Goal: Check status

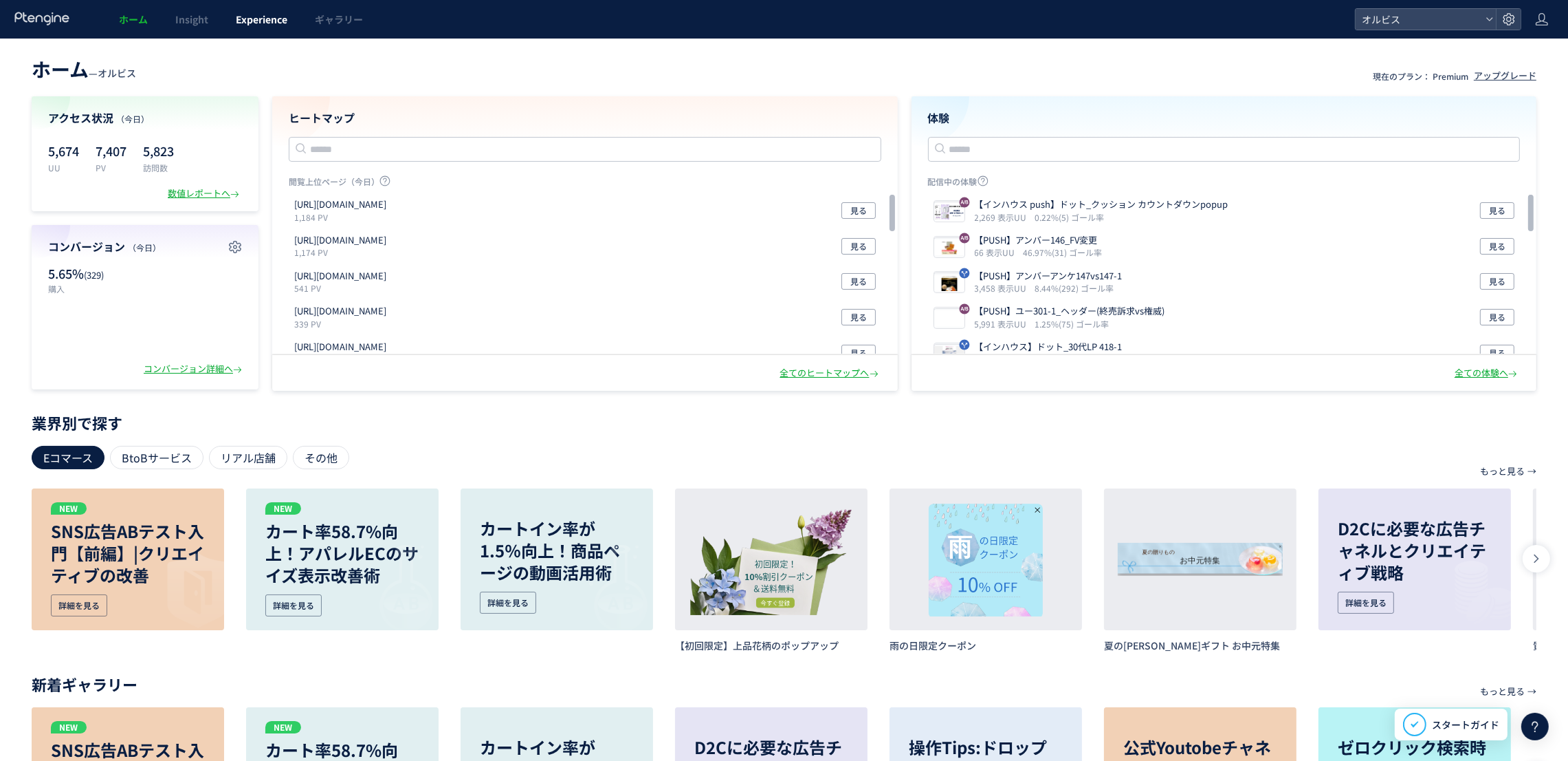
click at [272, 25] on span "Experience" at bounding box center [261, 19] width 52 height 13
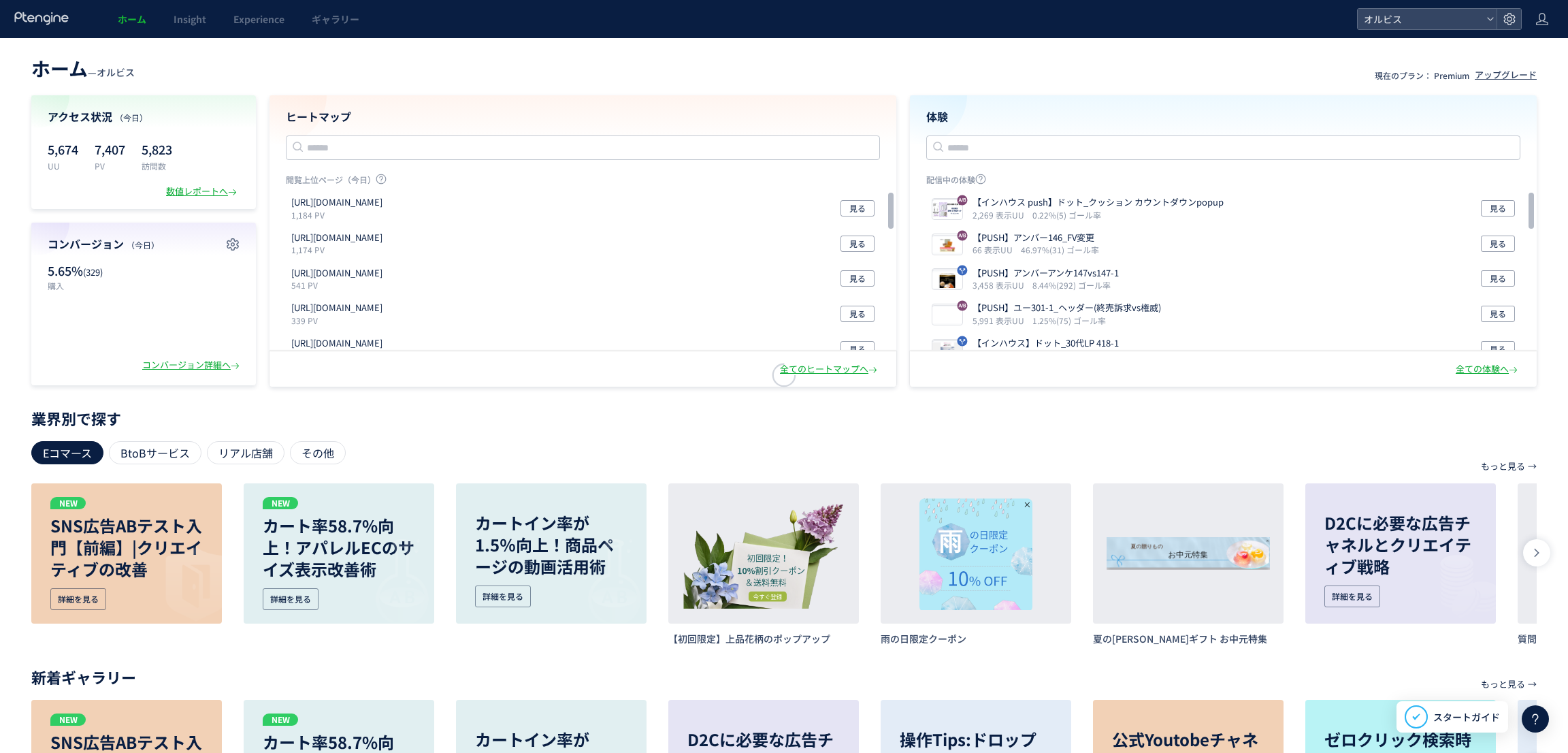
click at [264, 12] on div at bounding box center [784, 376] width 1568 height 753
click at [263, 21] on div at bounding box center [784, 376] width 1568 height 753
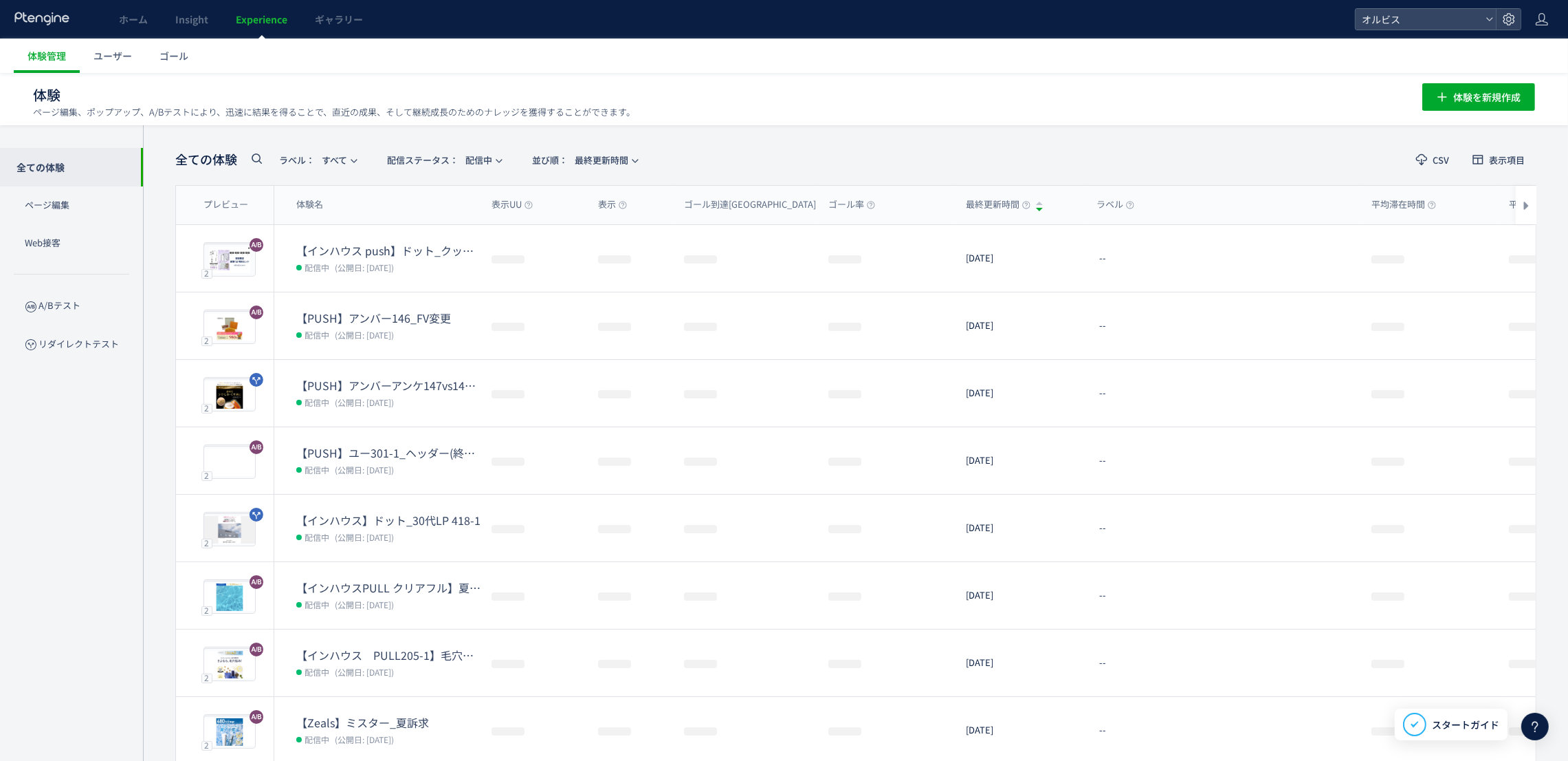
click at [260, 164] on icon at bounding box center [256, 158] width 16 height 16
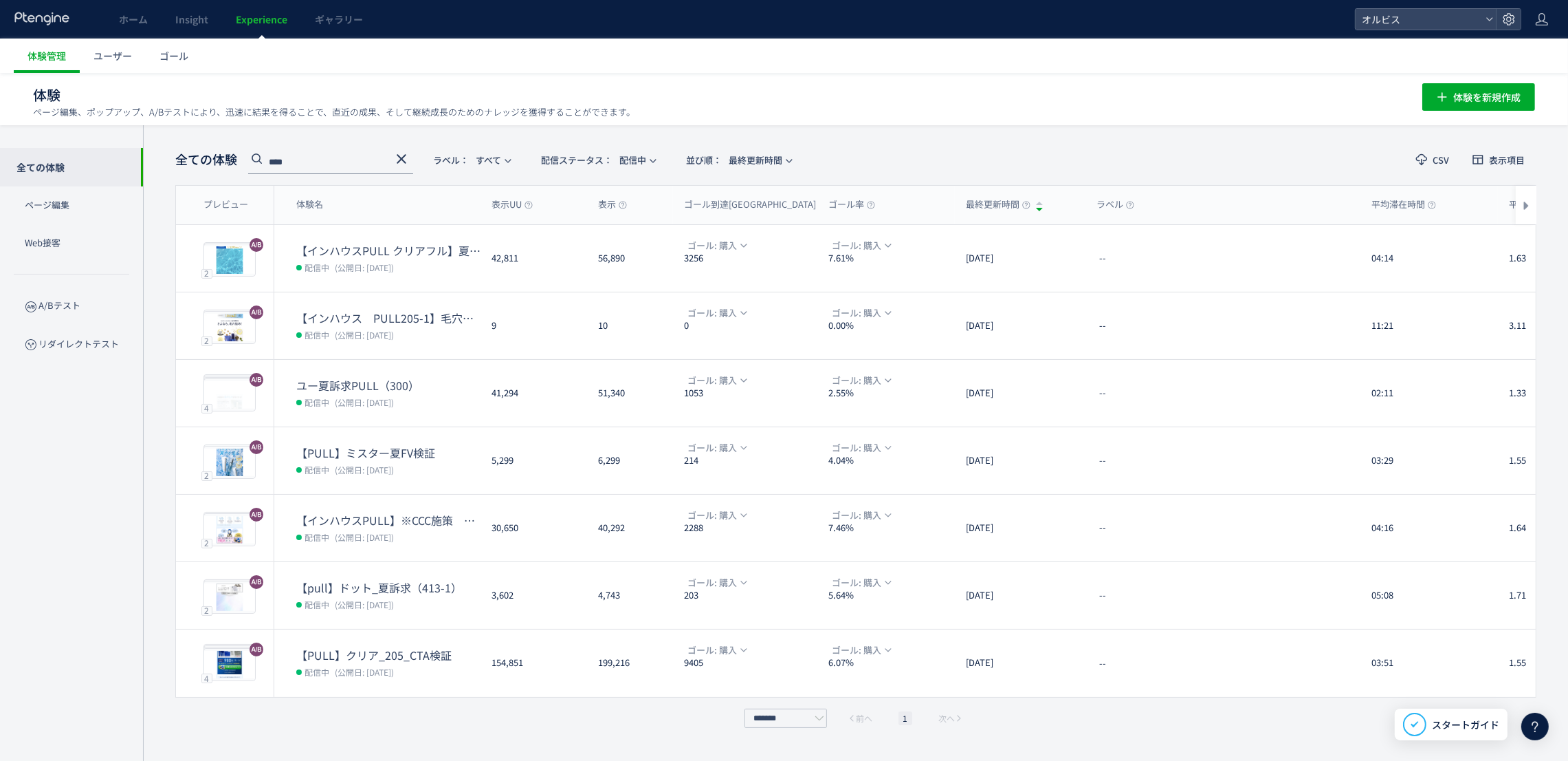
type input "****"
click at [637, 154] on span "配信ステータス​： 配信中" at bounding box center [594, 160] width 105 height 23
click at [0, 0] on li "停止中" at bounding box center [0, 0] width 0 height 0
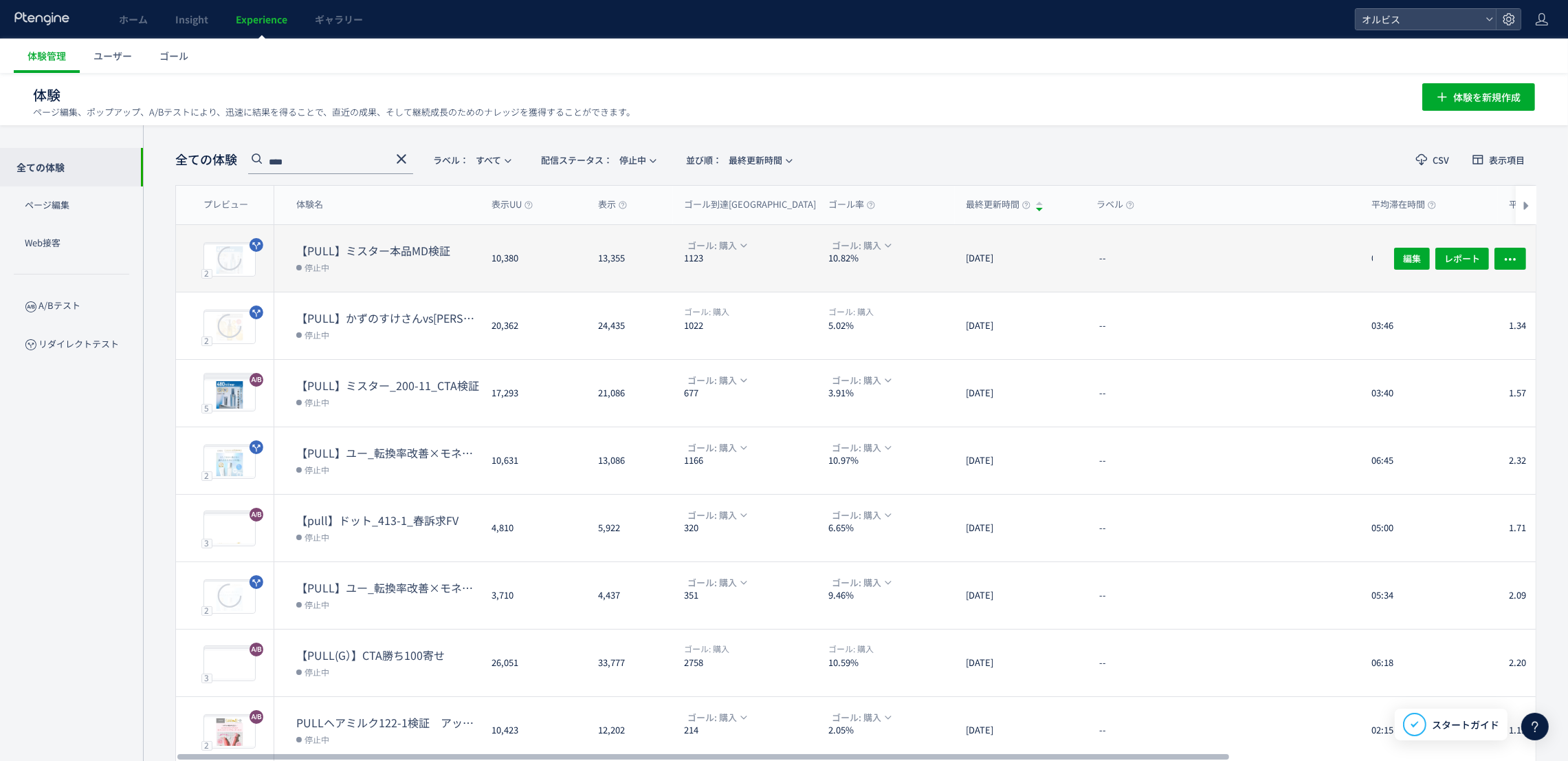
click at [467, 268] on dd "停止中" at bounding box center [387, 266] width 184 height 18
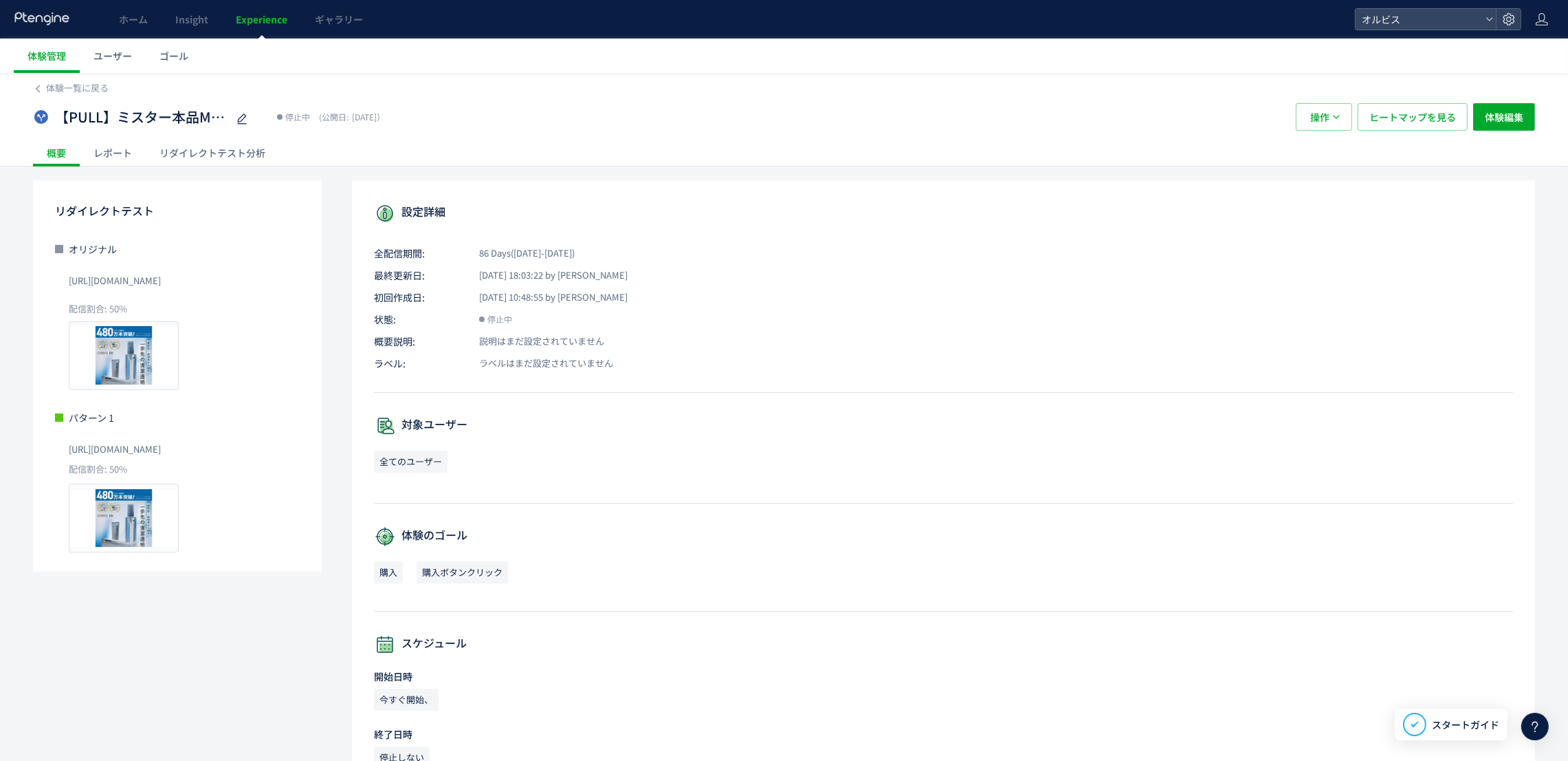
click at [208, 157] on div "リダイレクトテスト分析" at bounding box center [213, 153] width 134 height 28
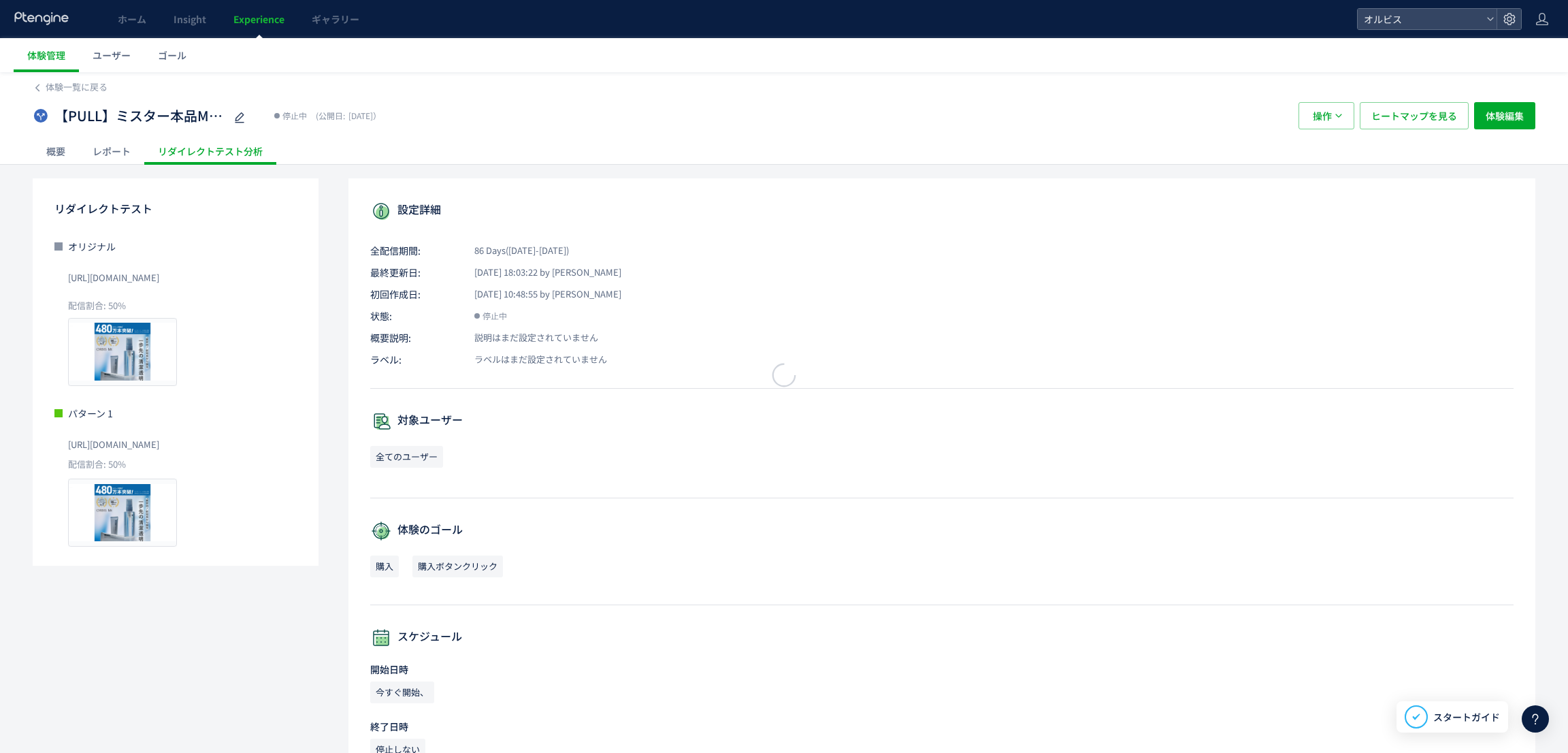
click at [73, 149] on div at bounding box center [784, 376] width 1568 height 753
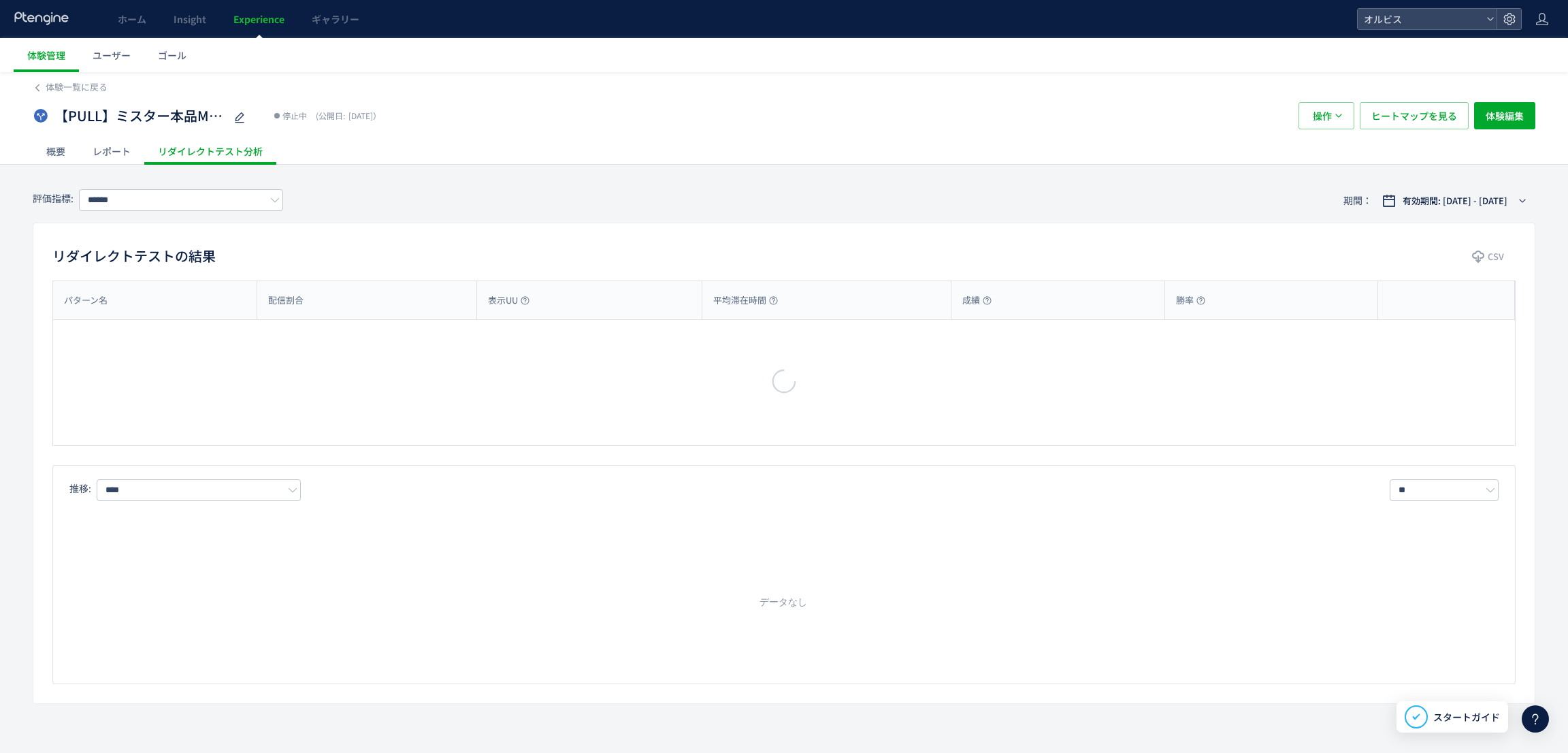
click at [1397, 108] on div at bounding box center [784, 376] width 1568 height 753
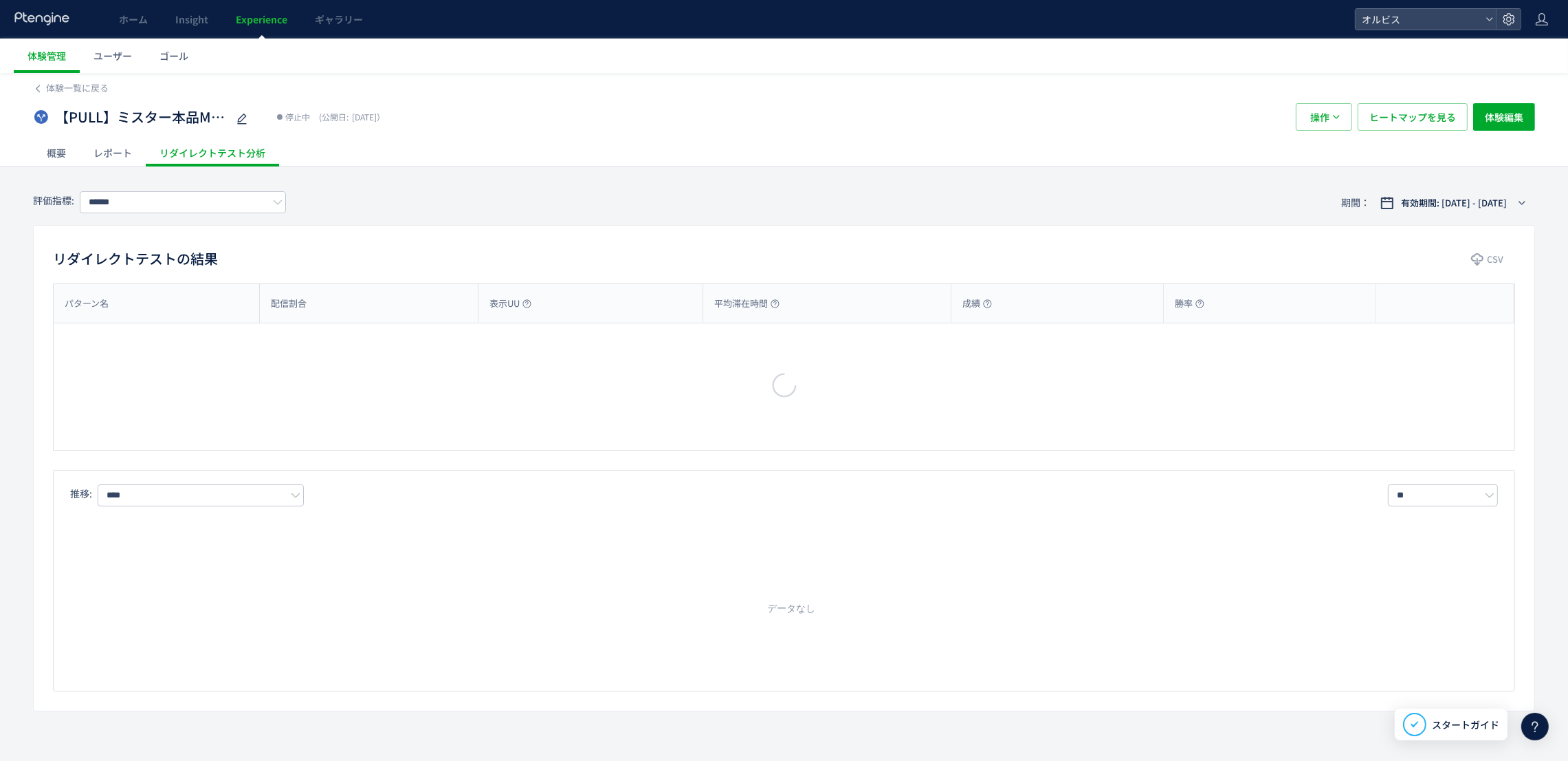
type input "**"
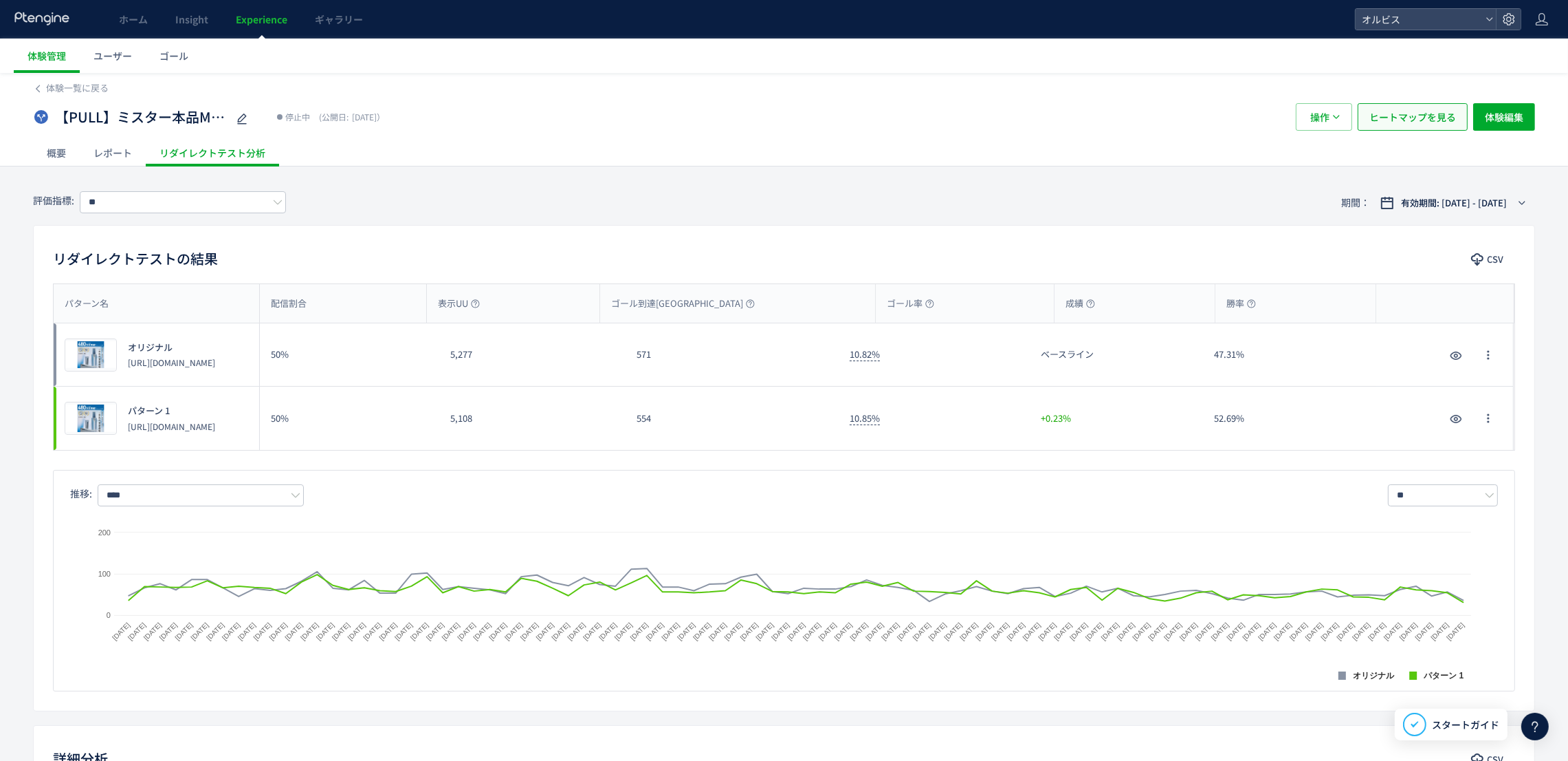
click at [1412, 120] on span "ヒートマップを見る" at bounding box center [1412, 116] width 87 height 28
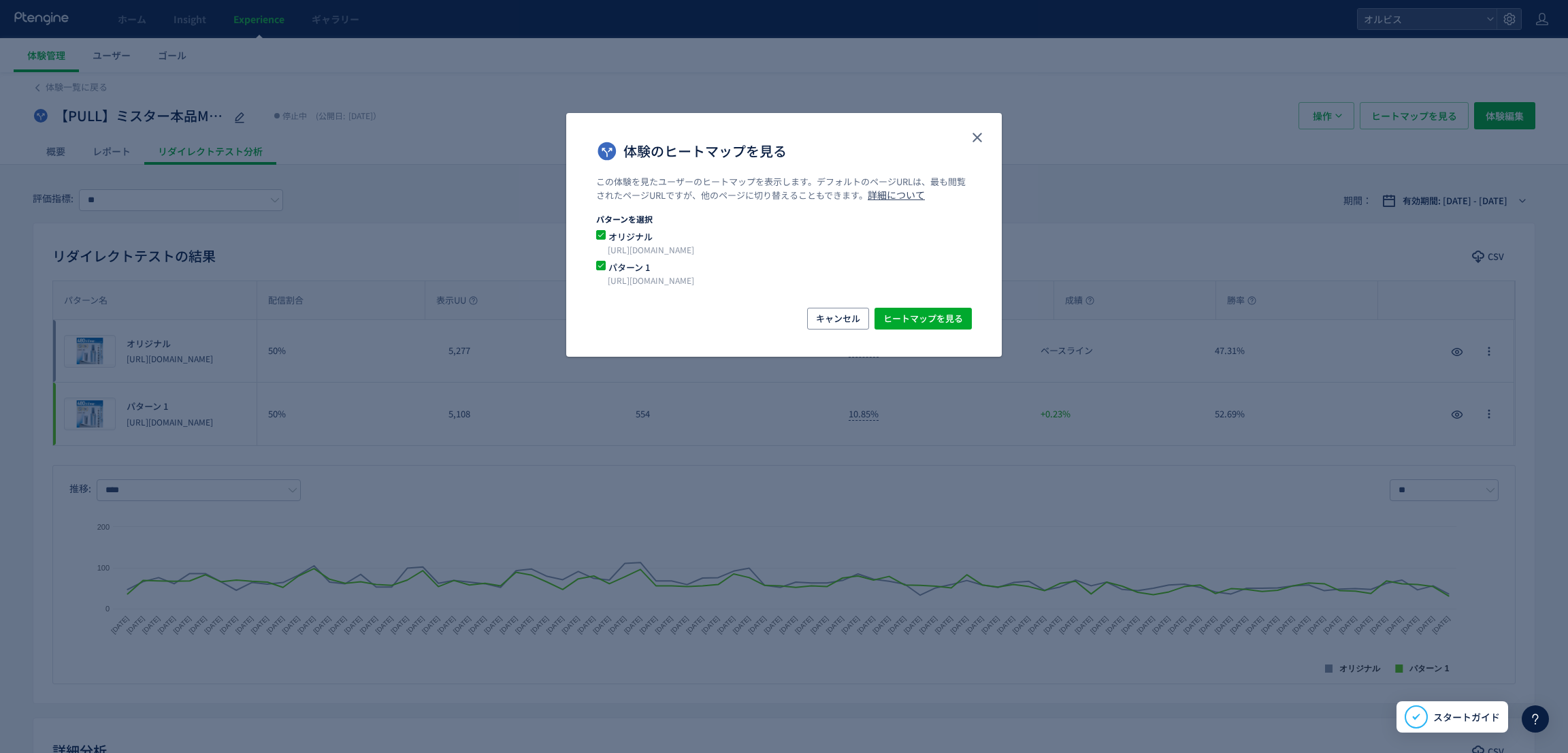
click at [928, 296] on div "この体験を見たユーザーのヒートマップを表示します。デフォルトのページURLは、最も閲覧されたページURLですが、他のページに切り替えることもできます。 詳細に…" at bounding box center [783, 242] width 435 height 132
click at [929, 308] on span "ヒートマップを見る" at bounding box center [923, 318] width 79 height 22
click at [975, 131] on icon "close" at bounding box center [977, 137] width 16 height 16
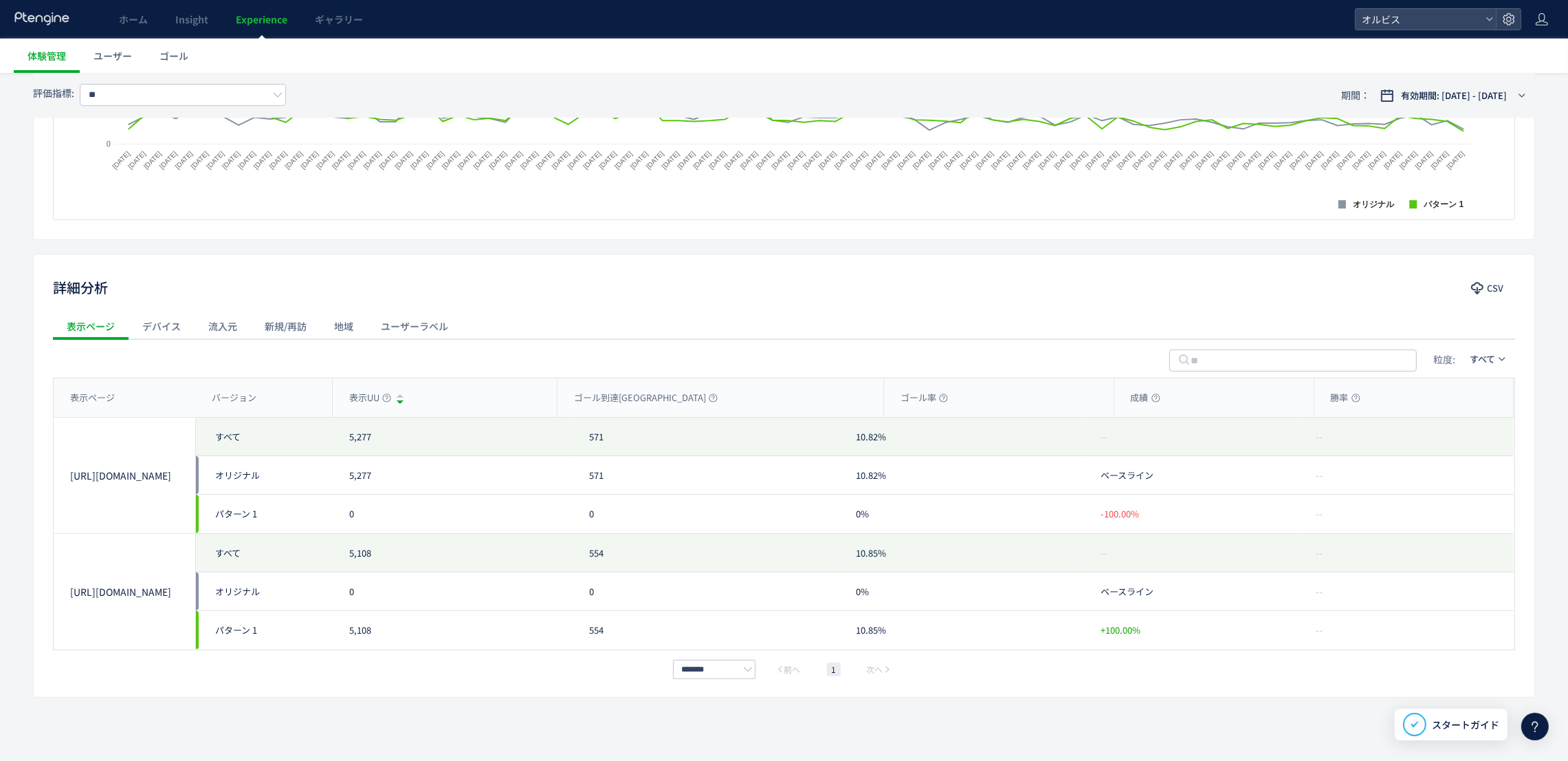
scroll to position [478, 0]
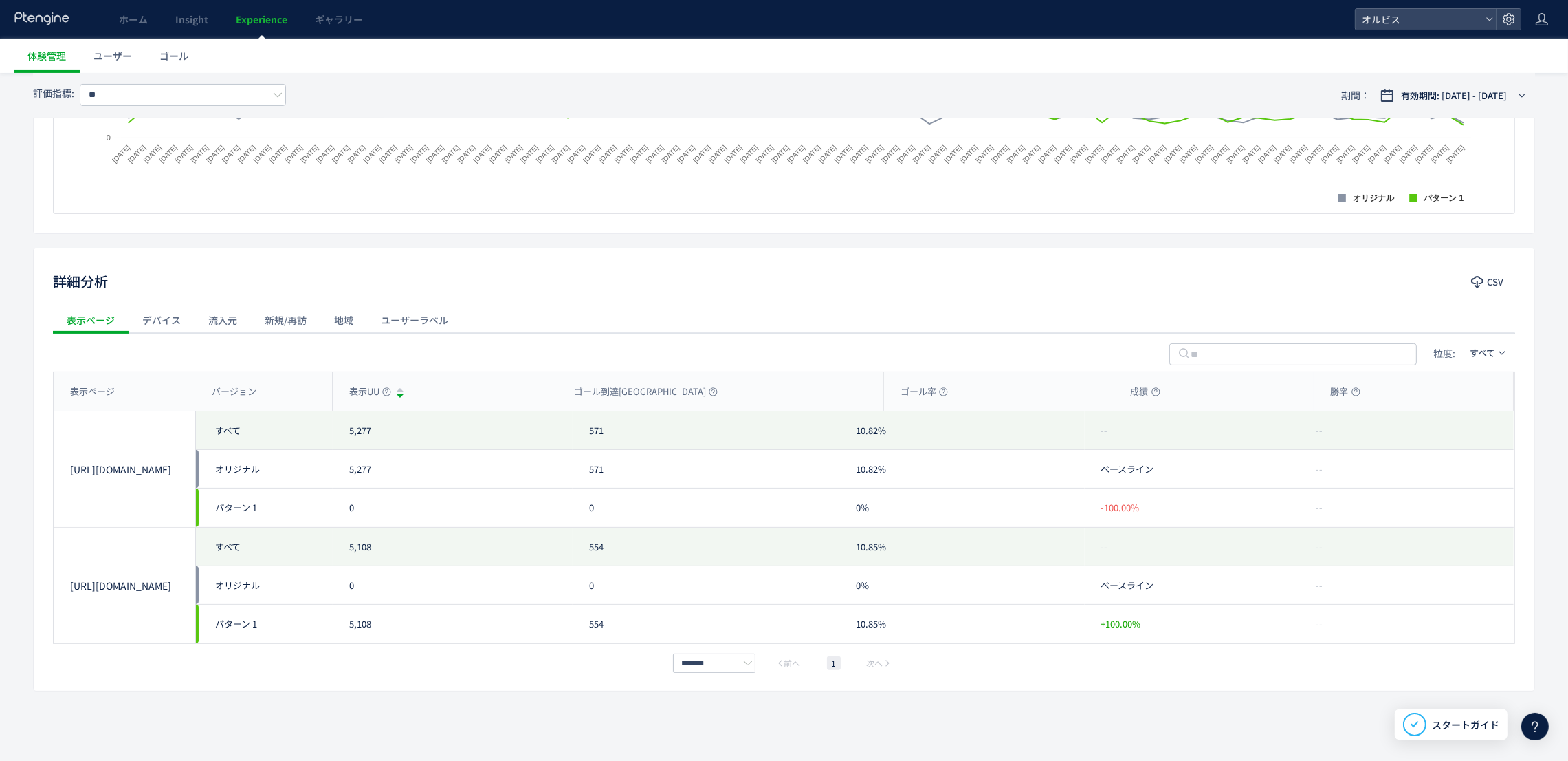
click at [225, 323] on div "流入元" at bounding box center [222, 320] width 56 height 28
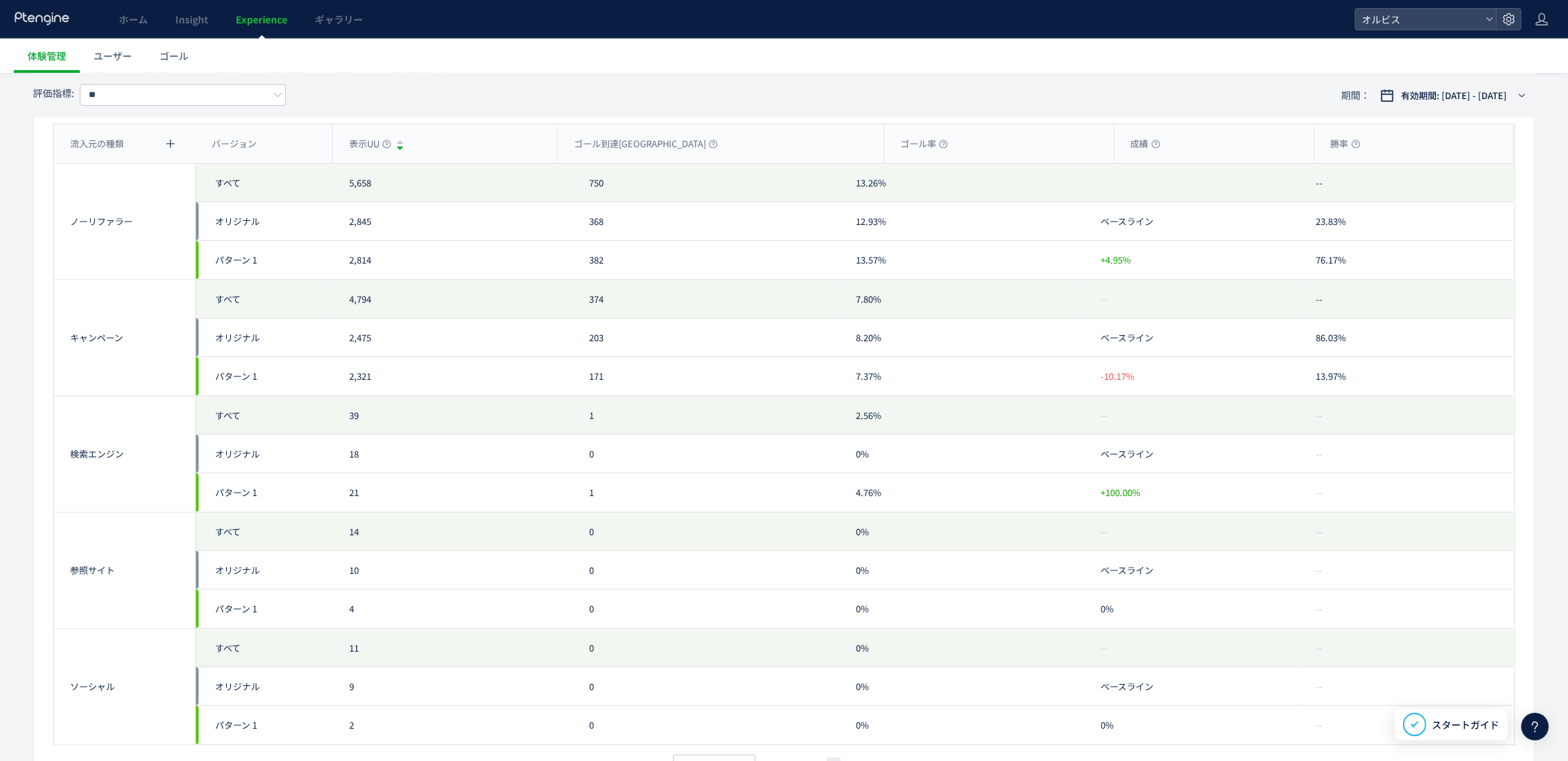
scroll to position [622, 0]
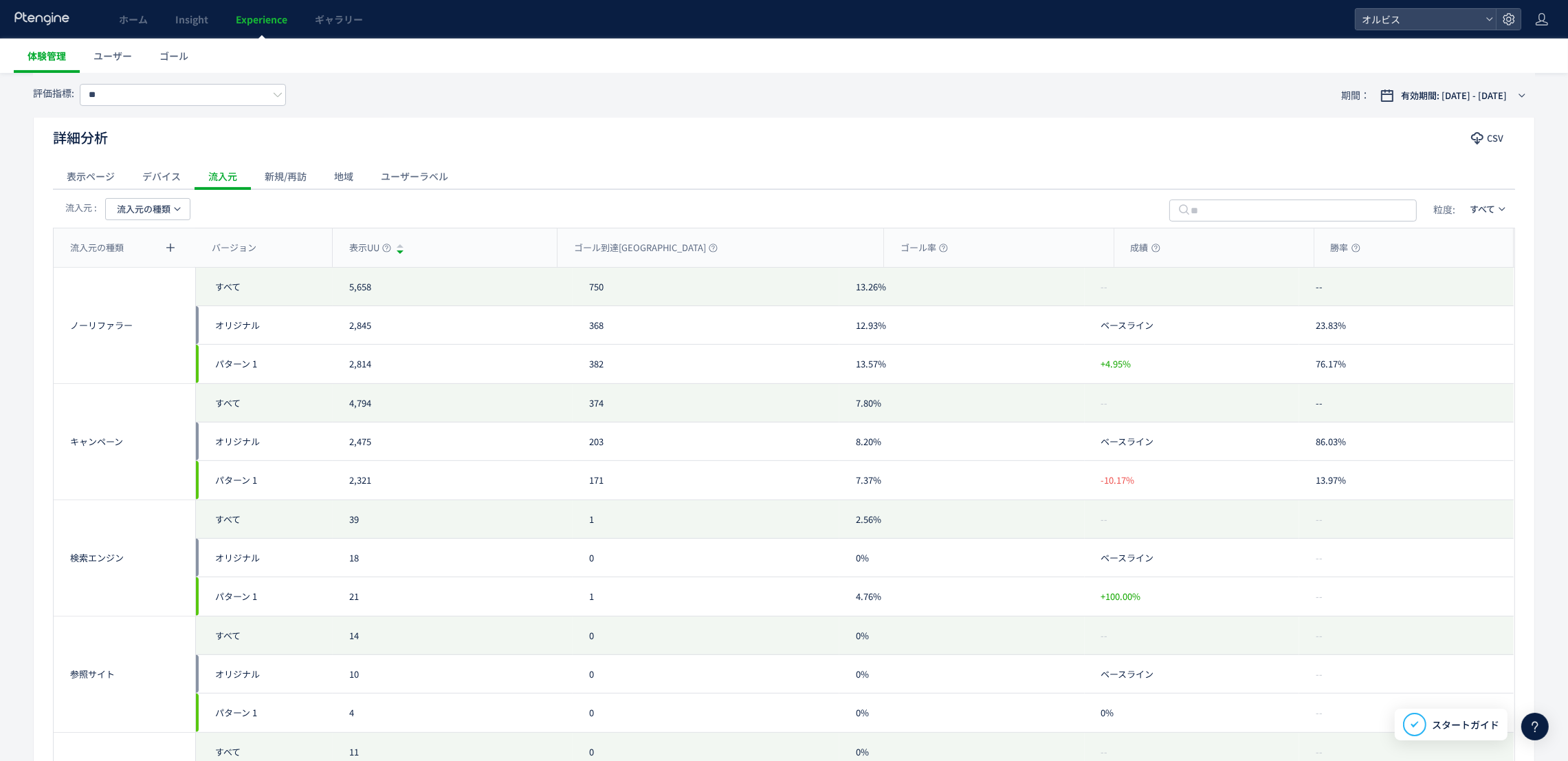
click at [34, 55] on span "体験管理" at bounding box center [47, 55] width 38 height 13
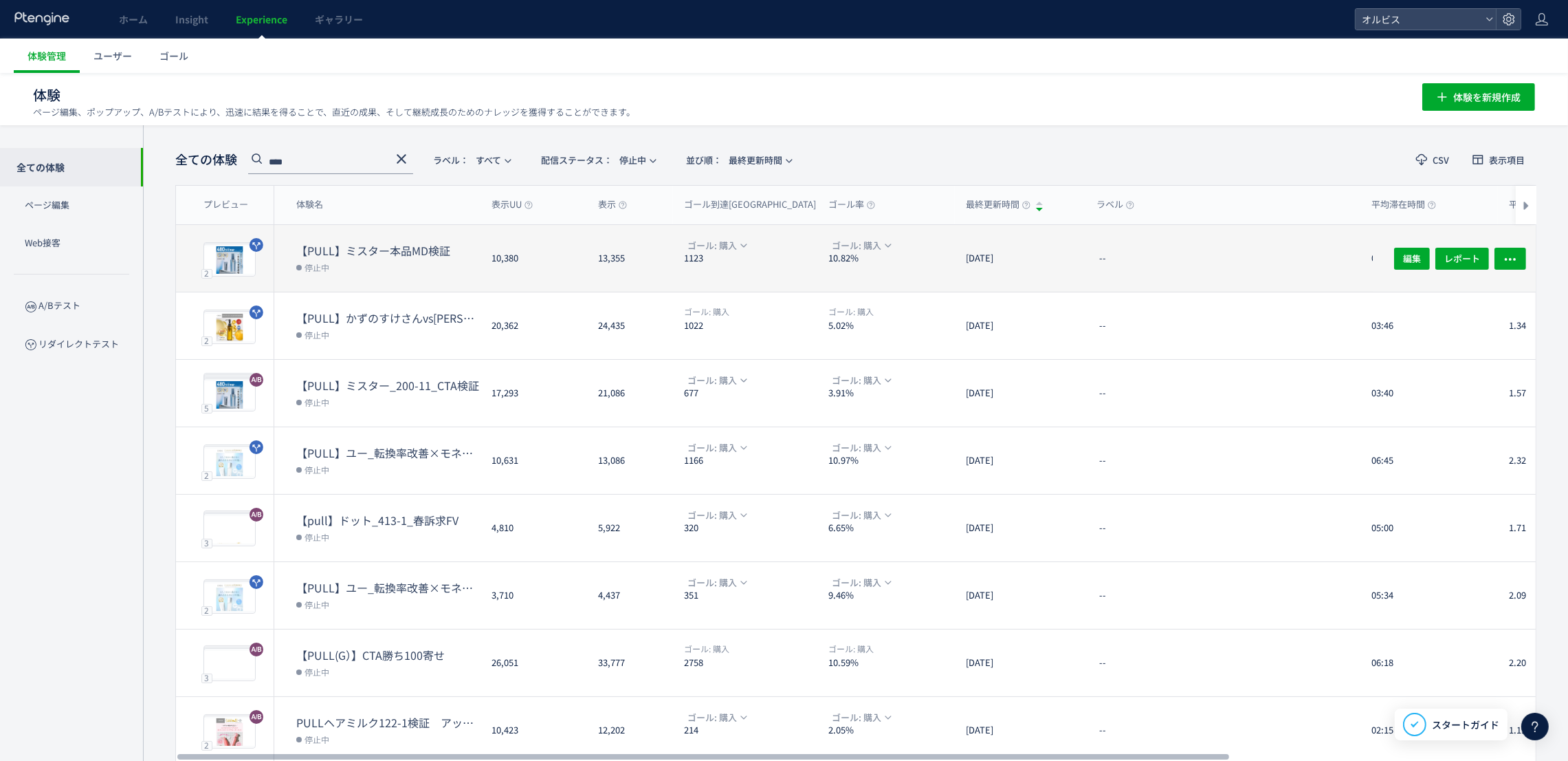
click at [329, 277] on dl "【PULL】ミスター本品MD検証 停止中" at bounding box center [387, 266] width 184 height 49
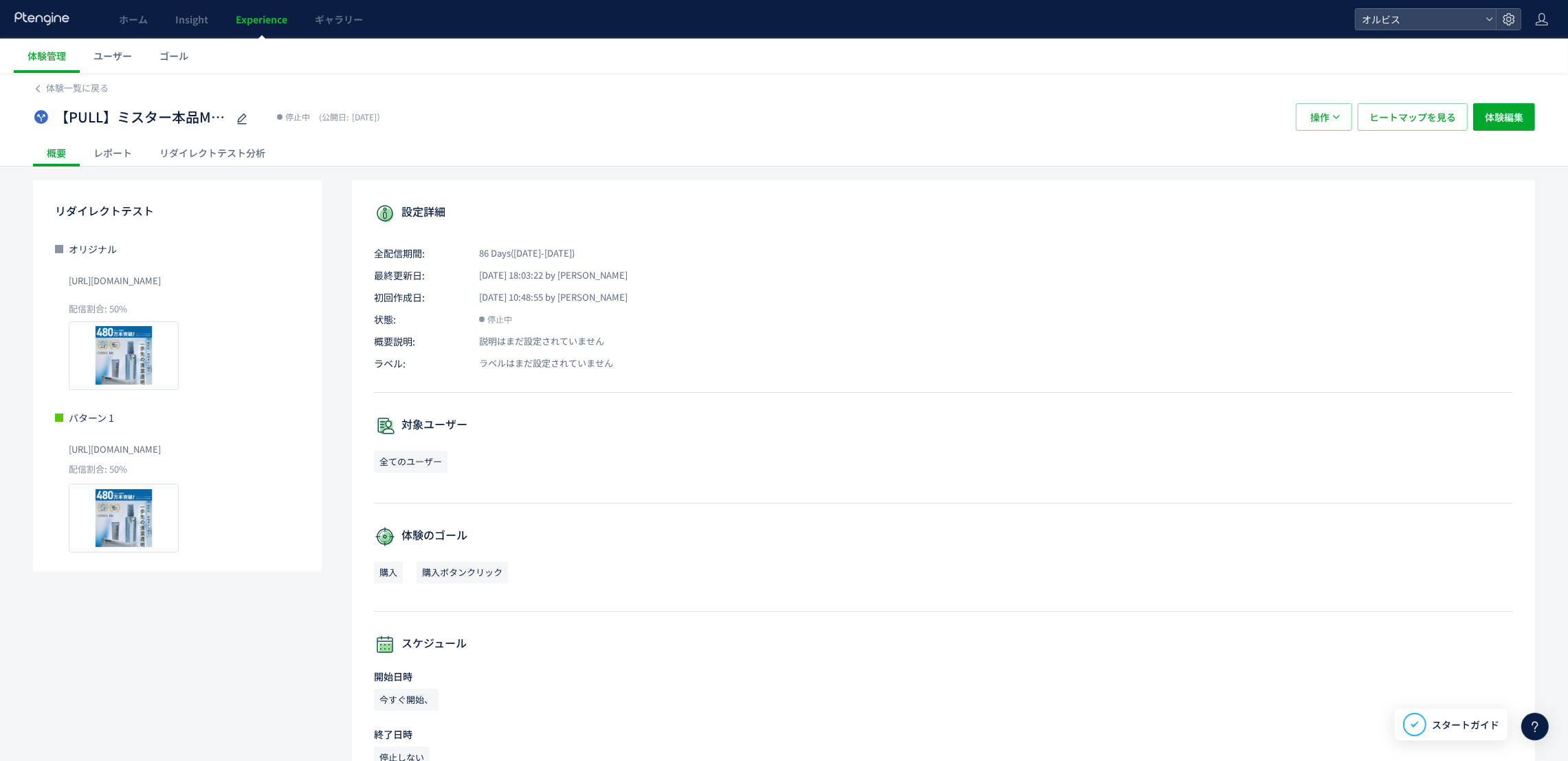
click at [191, 157] on div "リダイレクトテスト分析" at bounding box center [213, 153] width 134 height 28
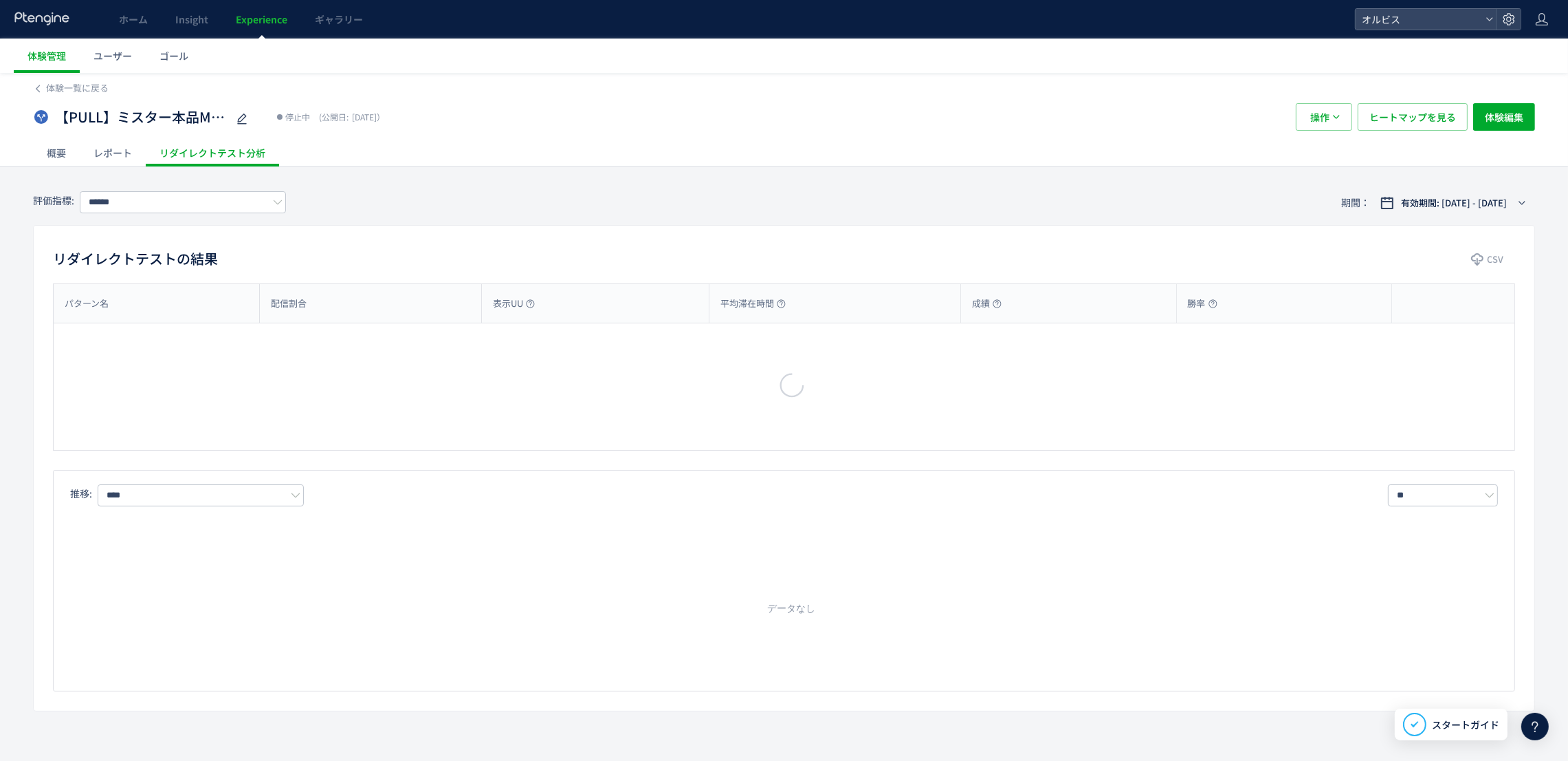
type input "**"
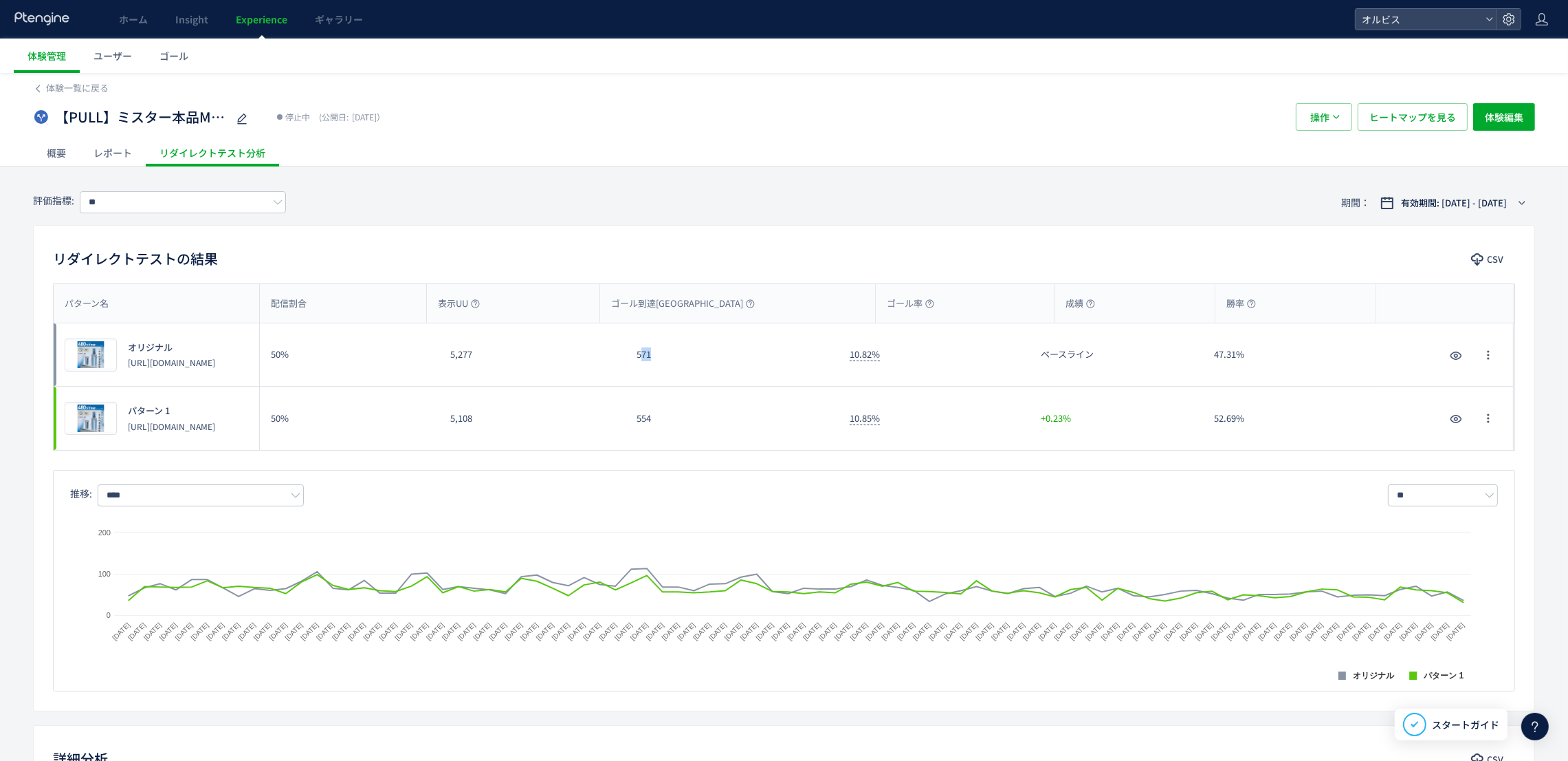
drag, startPoint x: 675, startPoint y: 350, endPoint x: 698, endPoint y: 350, distance: 23.0
click at [698, 350] on div "571" at bounding box center [732, 355] width 213 height 63
click at [674, 185] on div "評価指標: ** 期間： 有効期間: [DATE] - [DATE]" at bounding box center [784, 202] width 1502 height 45
